Goal: Find specific page/section: Find specific page/section

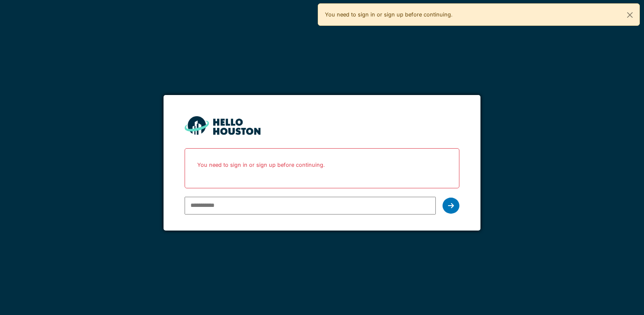
click at [232, 204] on input "email" at bounding box center [310, 205] width 251 height 18
type input "**********"
click at [452, 208] on div at bounding box center [451, 205] width 17 height 16
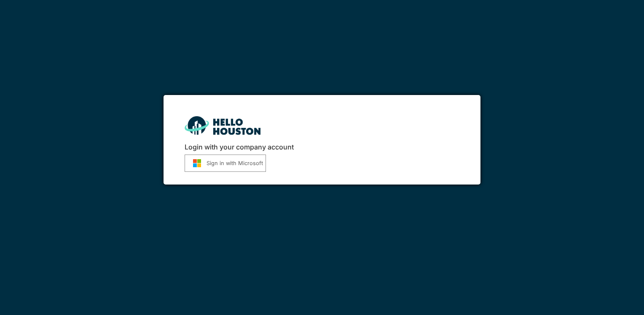
click at [221, 164] on button "Sign in with Microsoft" at bounding box center [225, 162] width 81 height 17
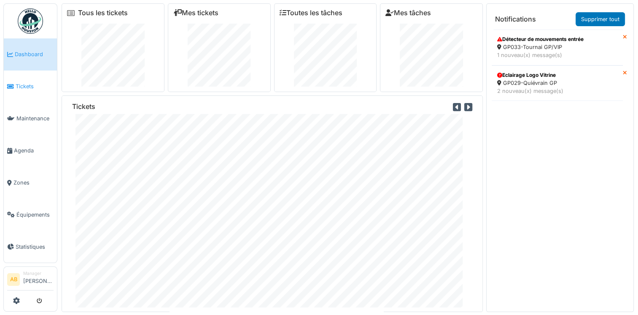
click at [12, 83] on icon at bounding box center [10, 86] width 7 height 6
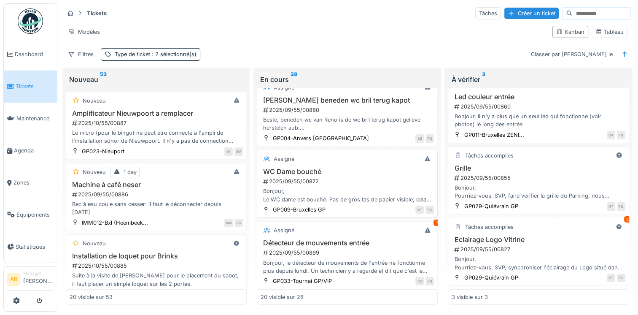
scroll to position [126, 0]
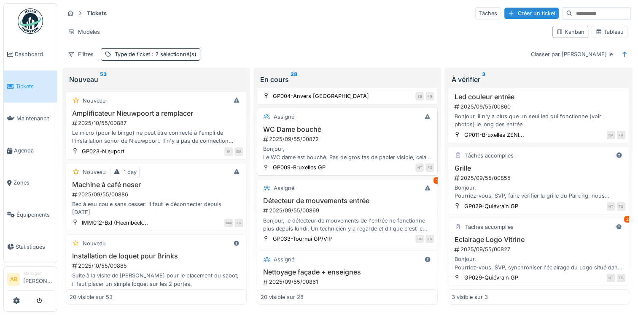
click at [357, 196] on h3 "Détecteur de mouvements entrée" at bounding box center [347, 200] width 173 height 8
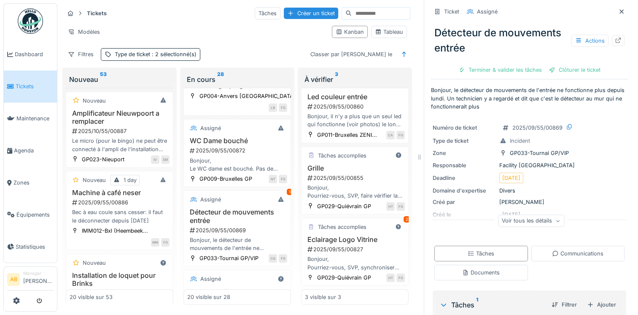
scroll to position [118, 0]
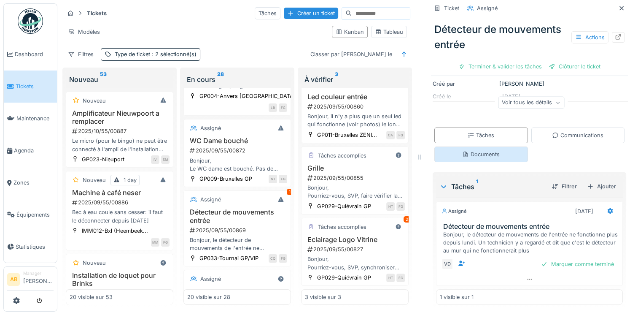
click at [476, 150] on div "Documents" at bounding box center [481, 154] width 38 height 8
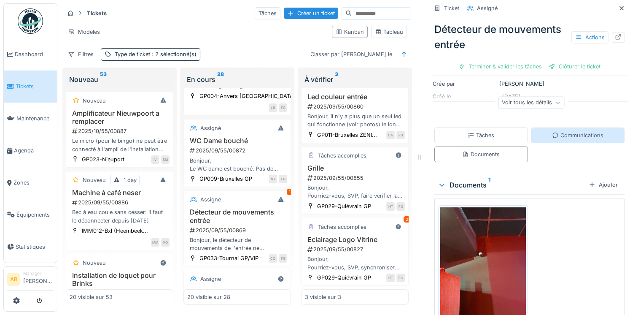
click at [567, 132] on div "Communications" at bounding box center [577, 135] width 51 height 8
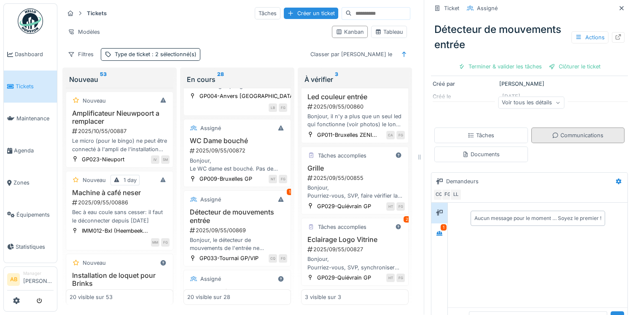
scroll to position [151, 0]
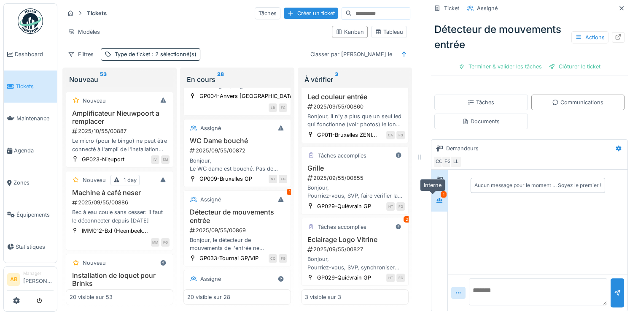
click at [433, 197] on div at bounding box center [439, 200] width 13 height 11
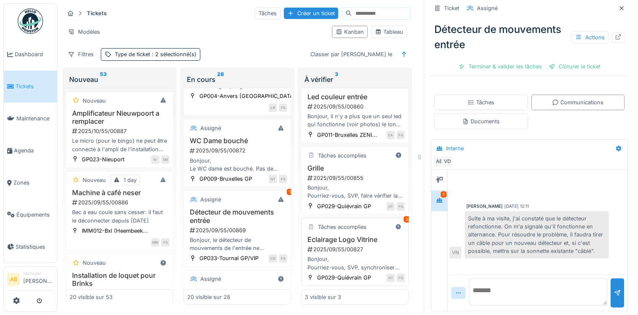
click at [344, 231] on div "Tâches accomplies 2 Eclairage Logo Vitrine 2025/09/55/00827 Bonjour, Pourriez-v…" at bounding box center [355, 252] width 108 height 68
click at [343, 245] on div "2025/09/55/00827" at bounding box center [356, 249] width 98 height 8
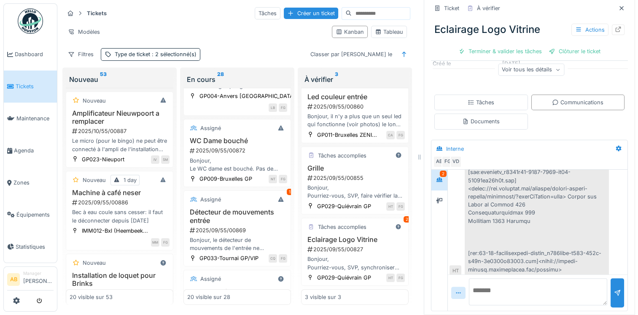
scroll to position [389, 0]
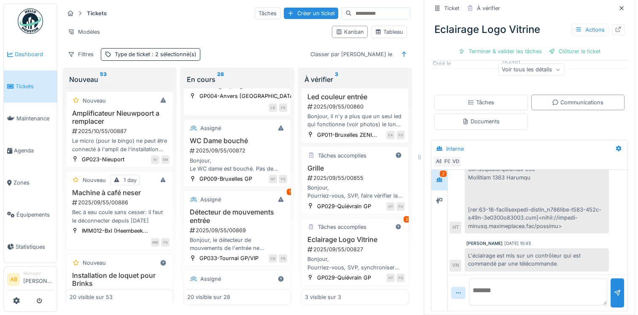
click at [25, 55] on span "Dashboard" at bounding box center [34, 54] width 39 height 8
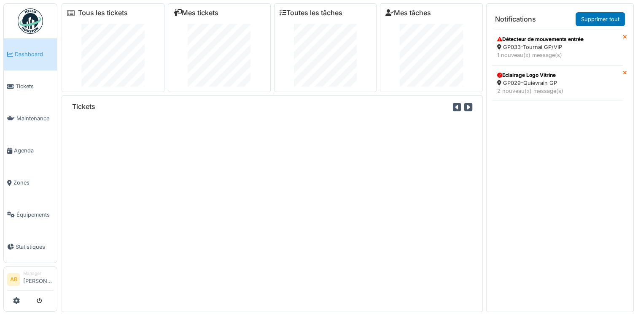
click at [25, 26] on img at bounding box center [30, 20] width 25 height 25
